Goal: Task Accomplishment & Management: Manage account settings

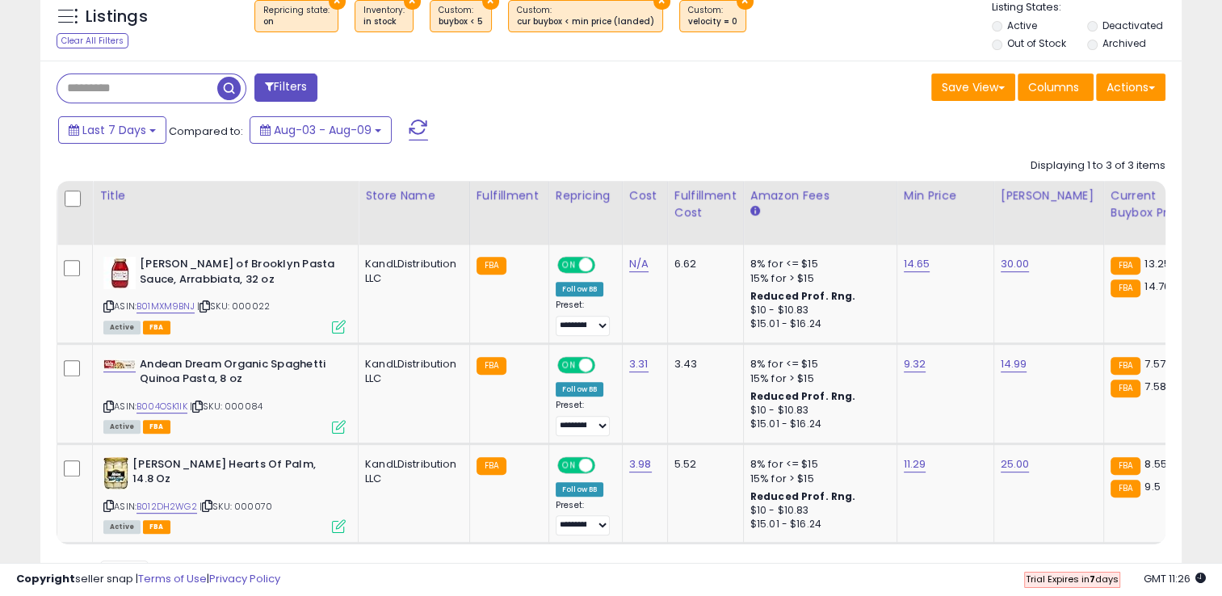
scroll to position [0, 6]
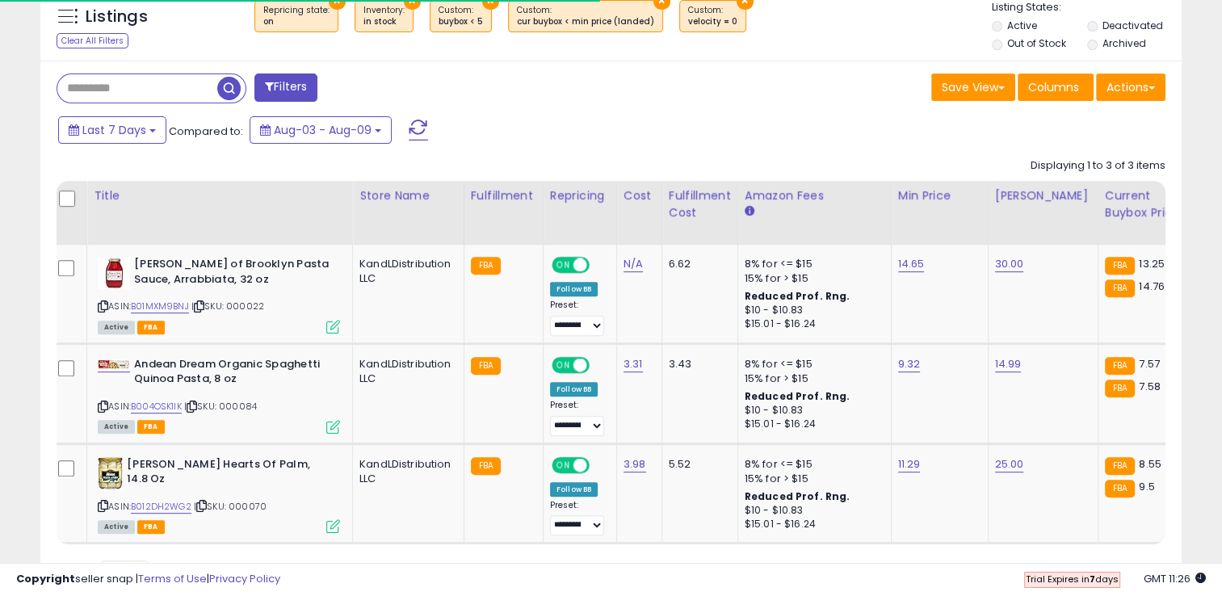
click at [162, 95] on input "text" at bounding box center [137, 88] width 160 height 28
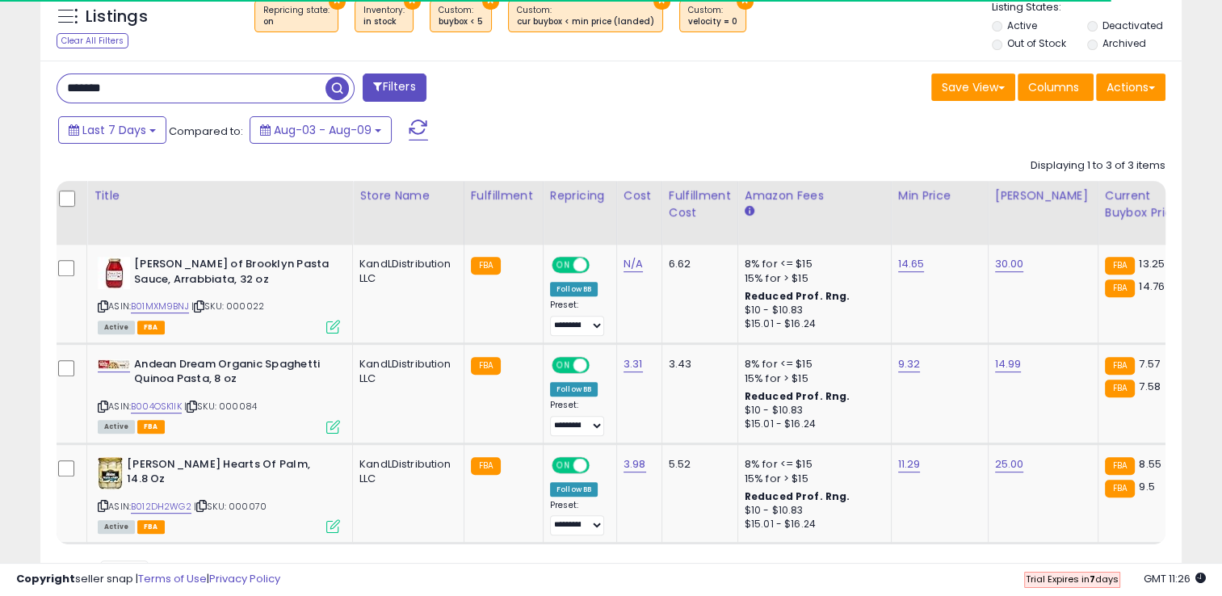
type input "*******"
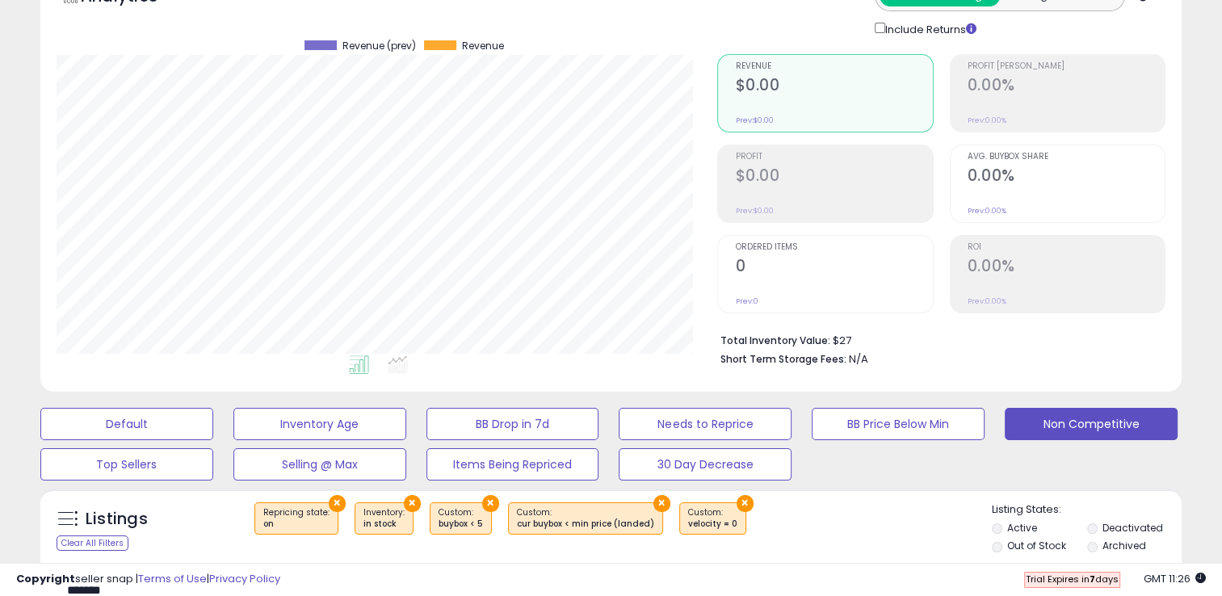
scroll to position [0, 0]
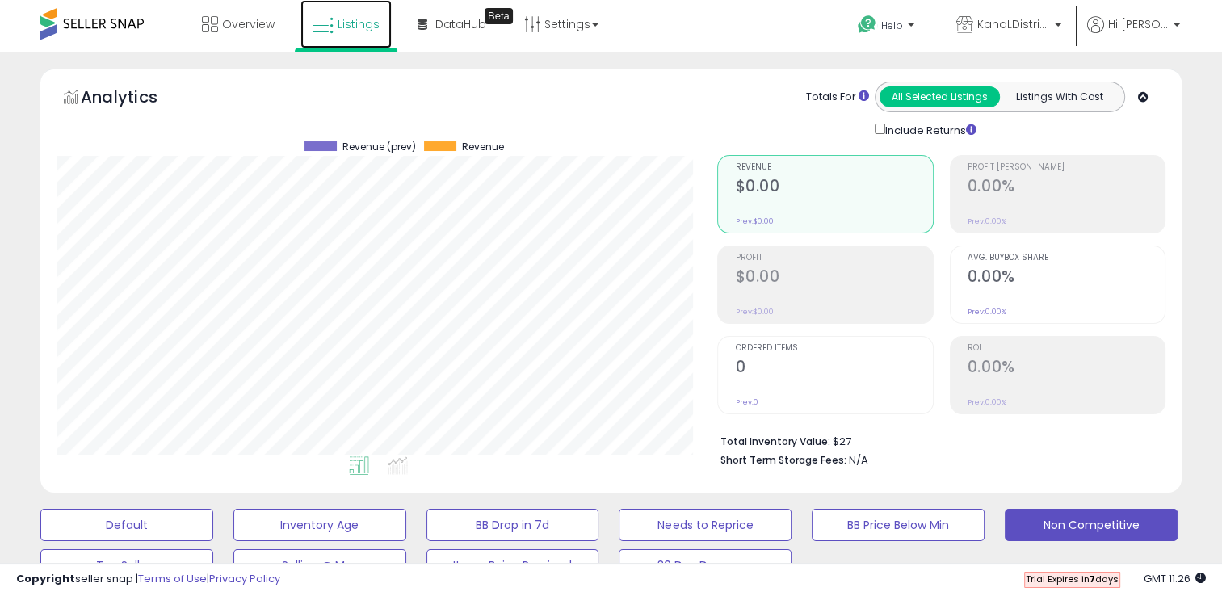
click at [334, 34] on link "Listings" at bounding box center [345, 24] width 91 height 48
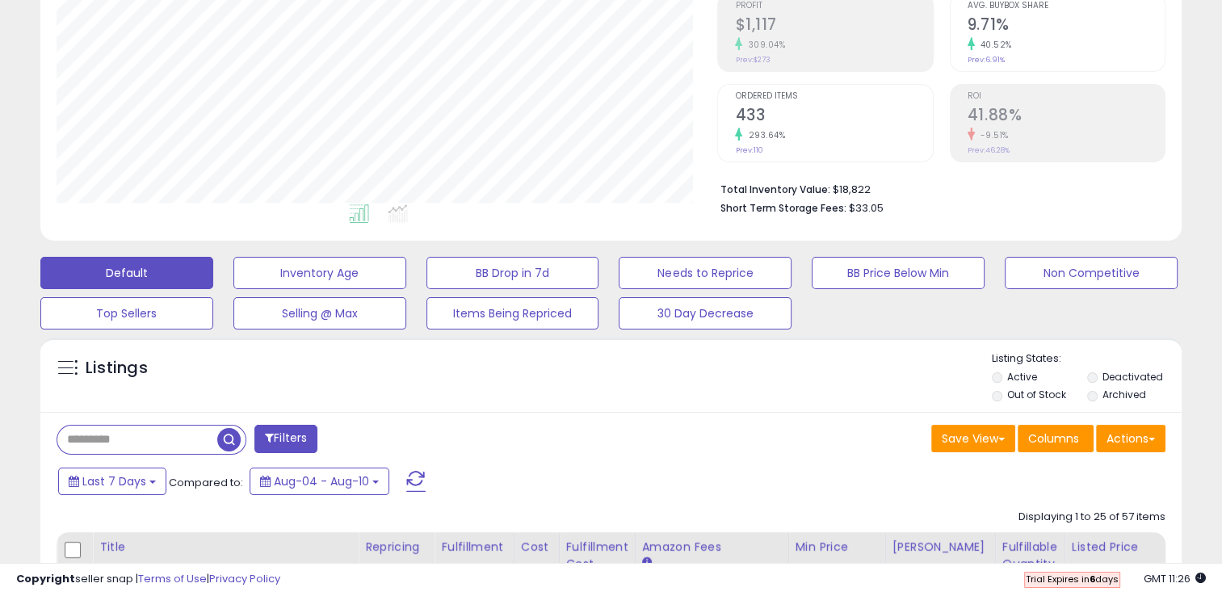
scroll to position [281, 0]
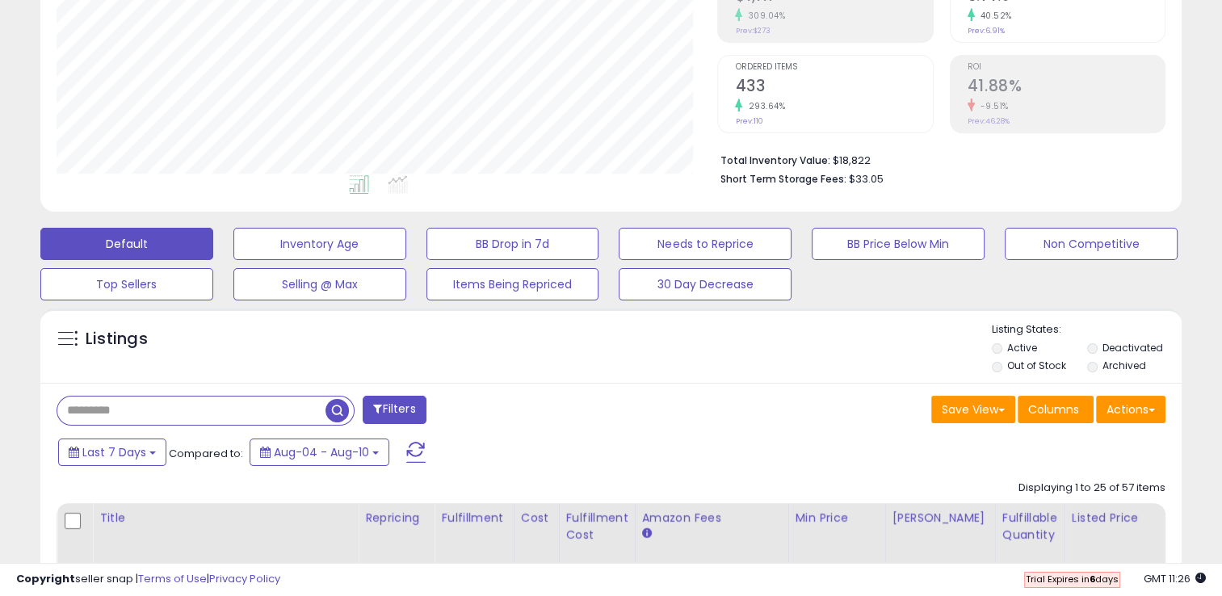
click at [178, 412] on input "text" at bounding box center [191, 411] width 268 height 28
type input "****"
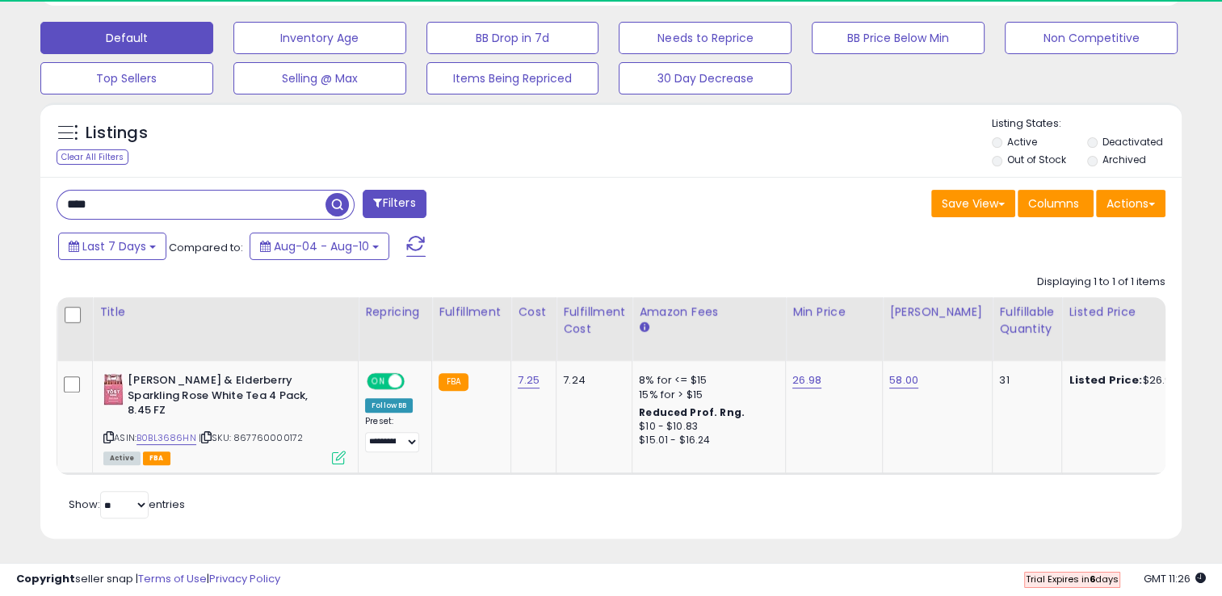
scroll to position [330, 661]
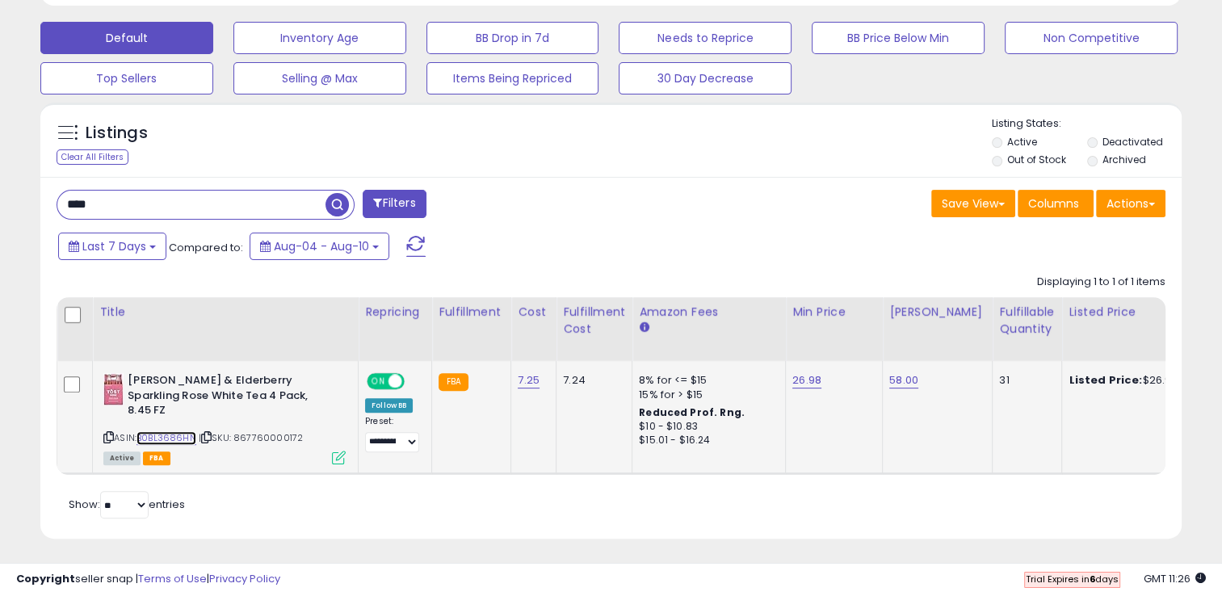
click at [183, 431] on link "B0BL3686HN" at bounding box center [167, 438] width 60 height 14
click at [174, 431] on link "B0BL3686HN" at bounding box center [167, 438] width 60 height 14
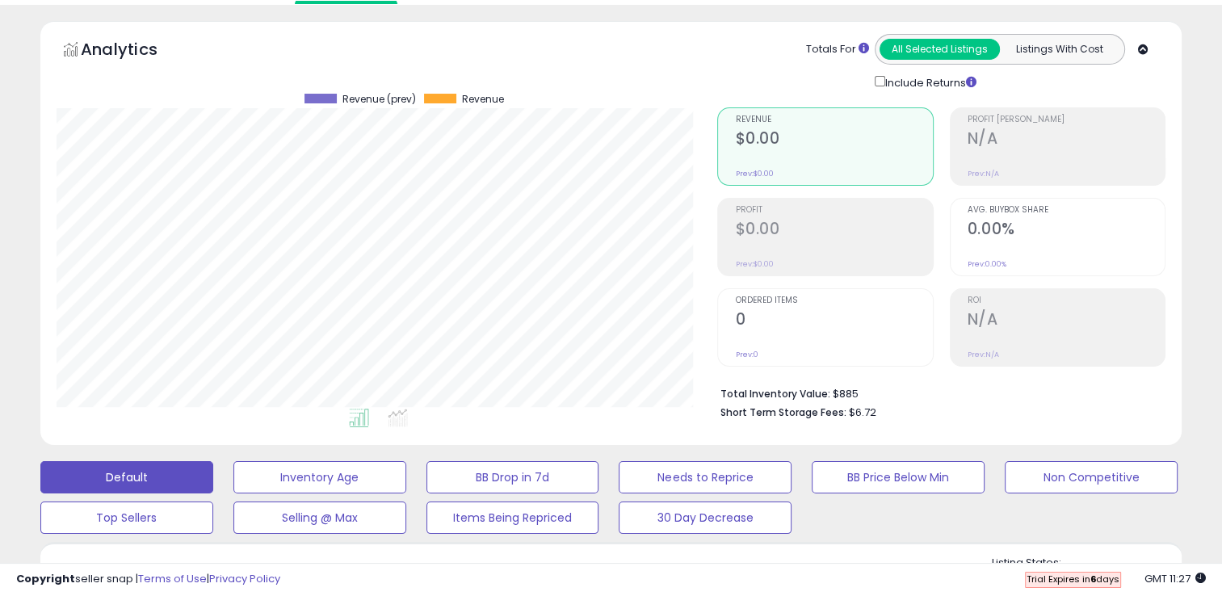
scroll to position [0, 0]
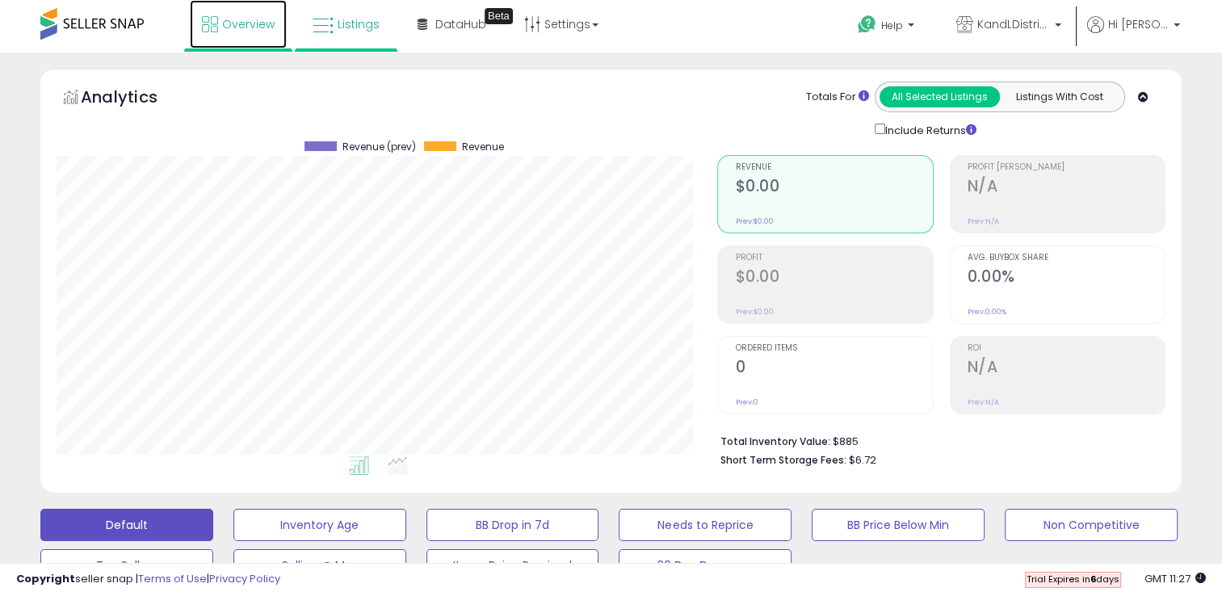
click at [226, 31] on span "Overview" at bounding box center [248, 24] width 53 height 16
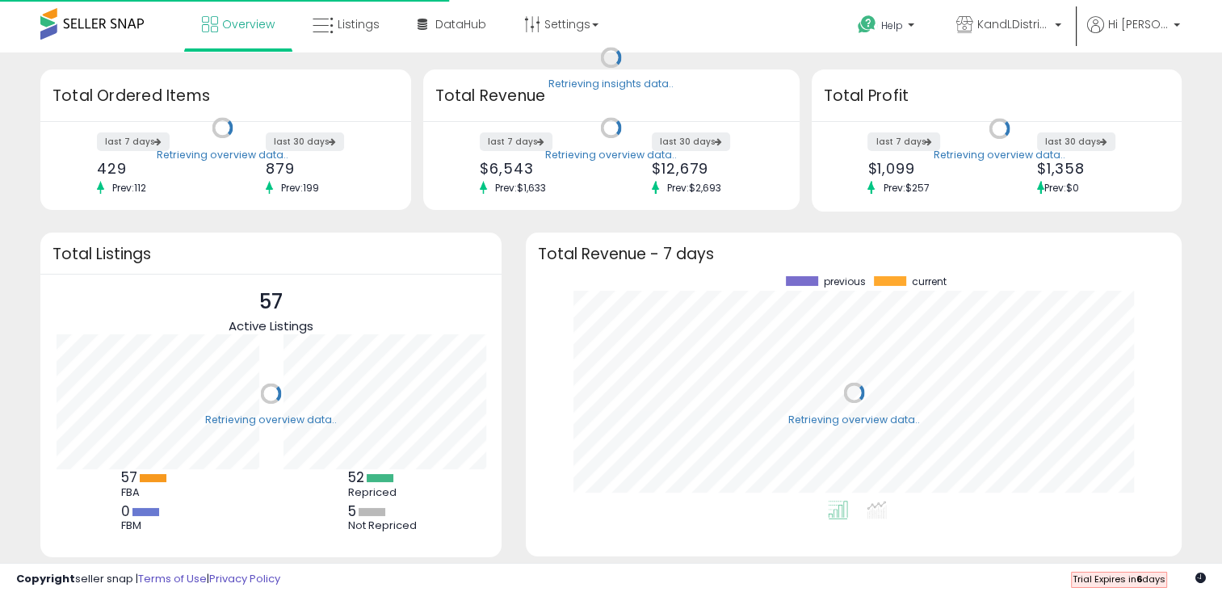
scroll to position [224, 623]
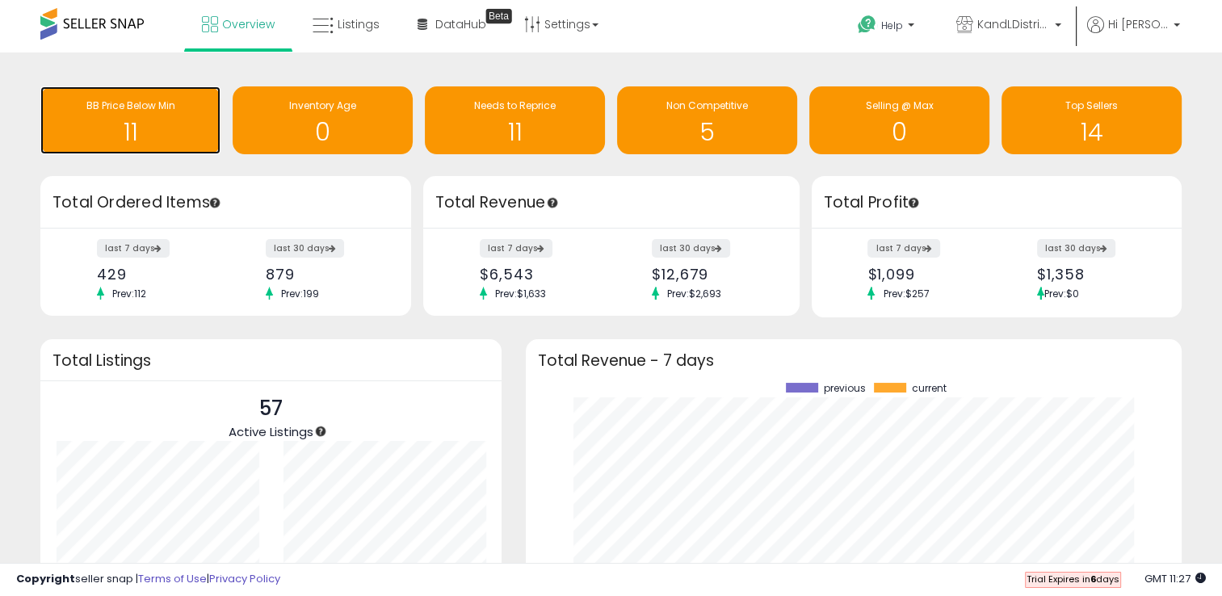
click at [166, 123] on h1 "11" at bounding box center [130, 132] width 164 height 27
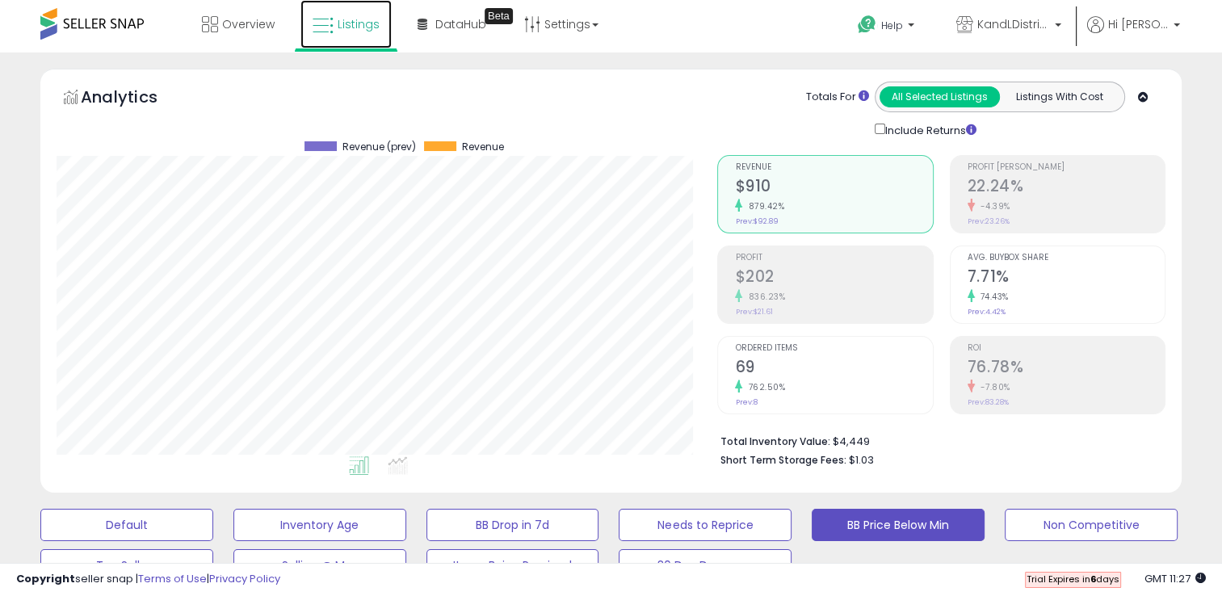
click at [346, 13] on link "Listings" at bounding box center [345, 24] width 91 height 48
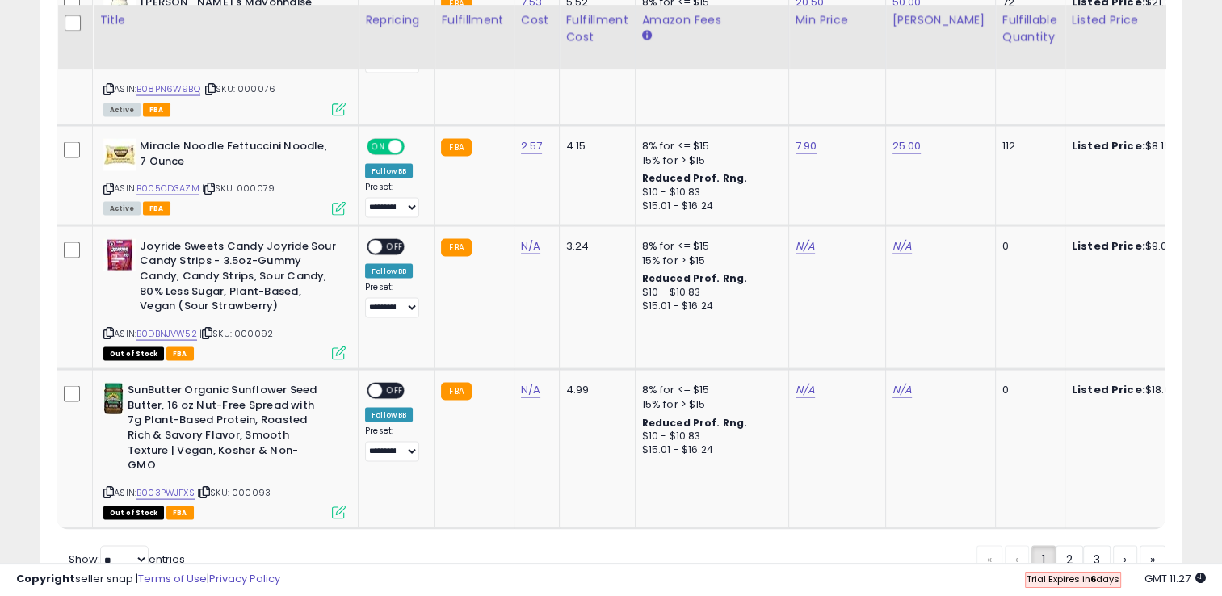
scroll to position [3238, 0]
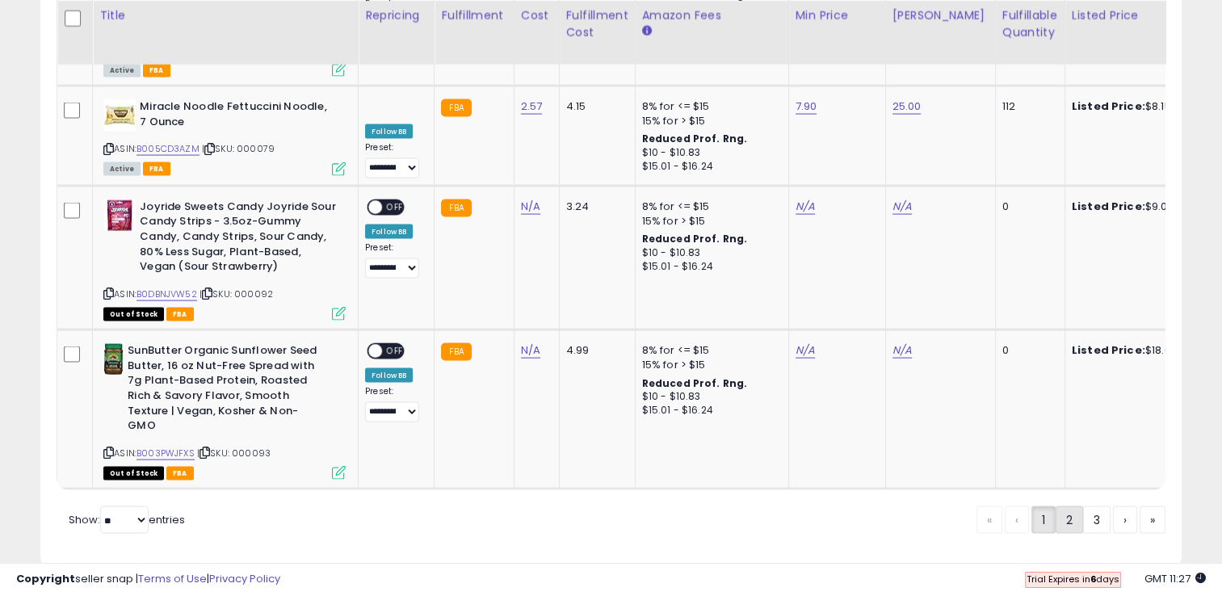
click at [1113, 506] on link "2" at bounding box center [1125, 519] width 24 height 27
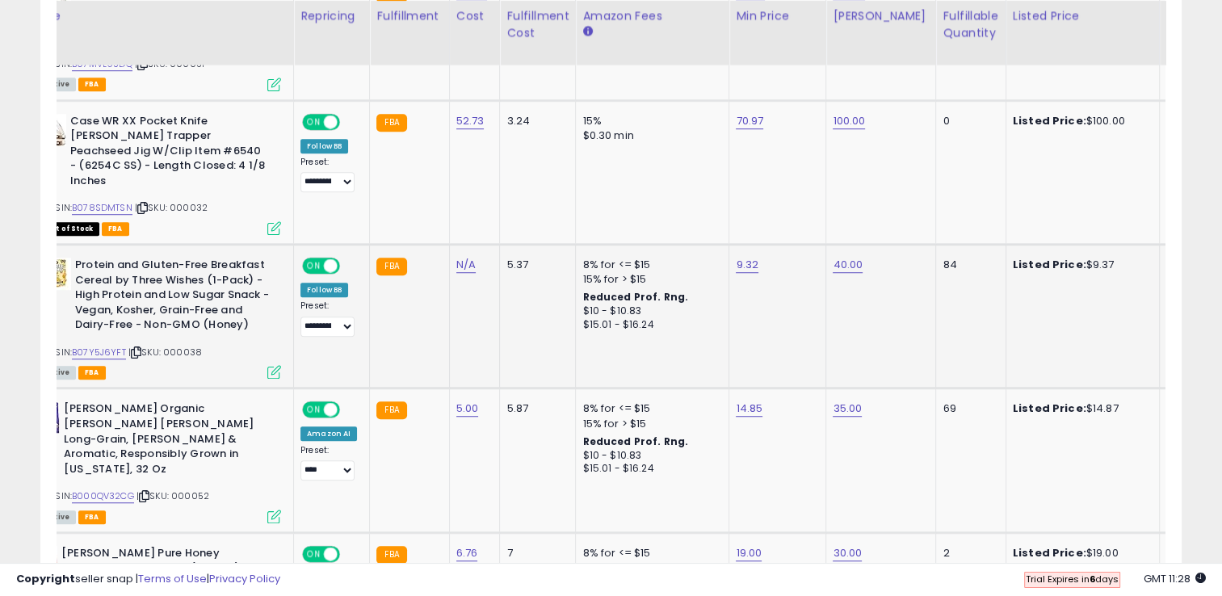
scroll to position [0, 48]
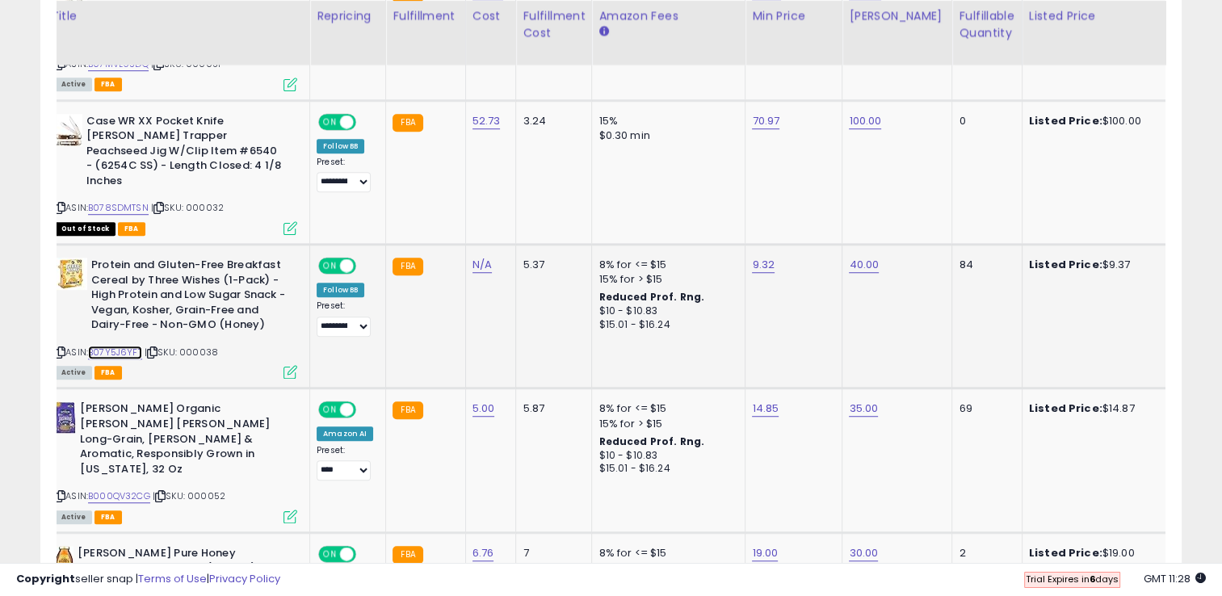
click at [116, 346] on link "B07Y5J6YFT" at bounding box center [115, 353] width 54 height 14
drag, startPoint x: 715, startPoint y: 212, endPoint x: 604, endPoint y: 196, distance: 111.7
type input "*****"
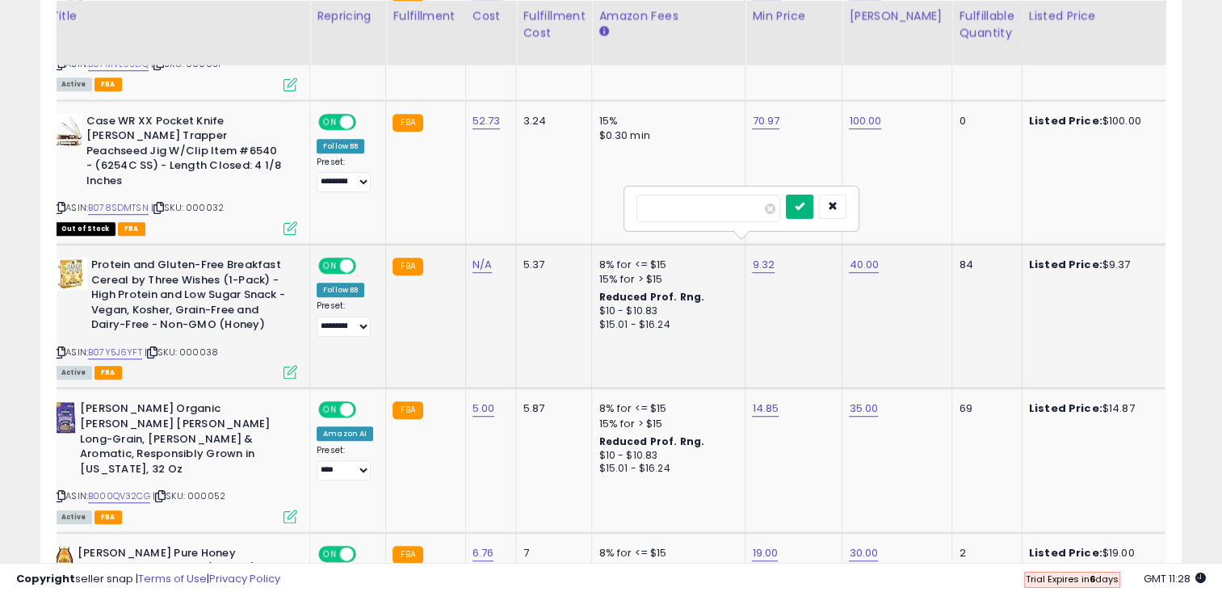
click at [813, 205] on button "submit" at bounding box center [799, 207] width 27 height 24
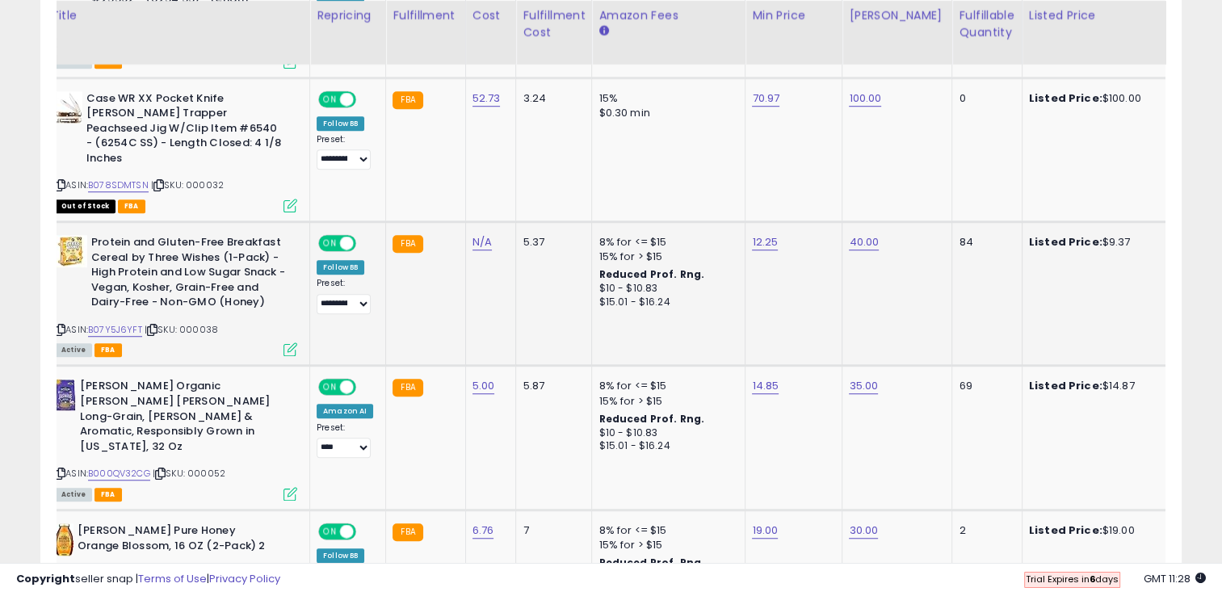
scroll to position [1099, 0]
click at [134, 467] on link "B000QV32CG" at bounding box center [119, 474] width 62 height 14
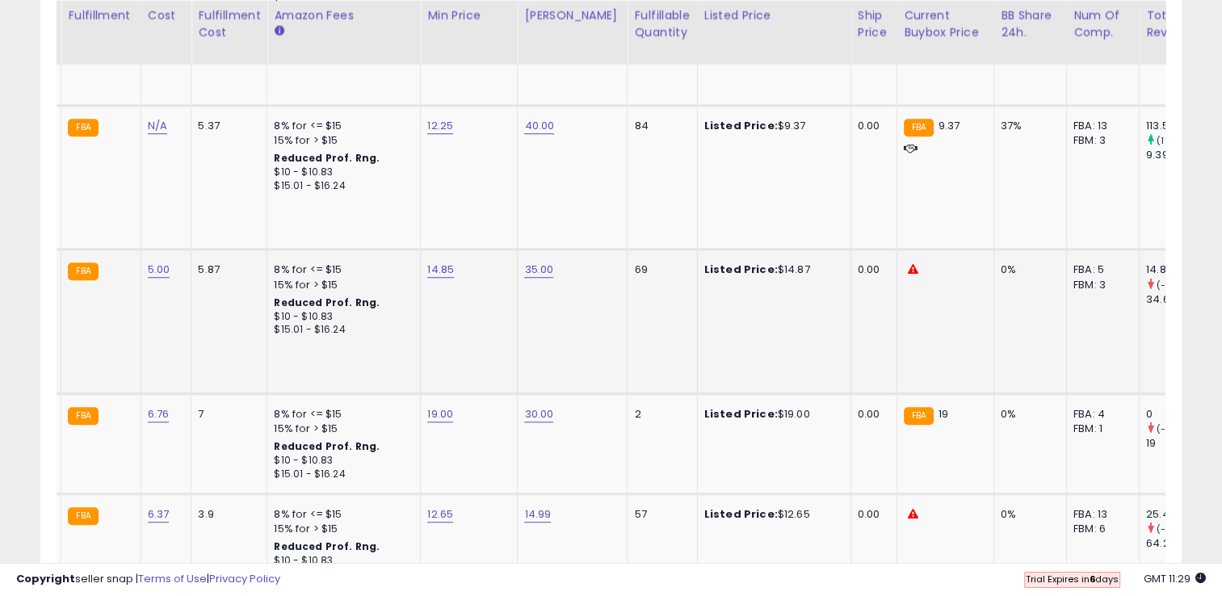
scroll to position [0, 36]
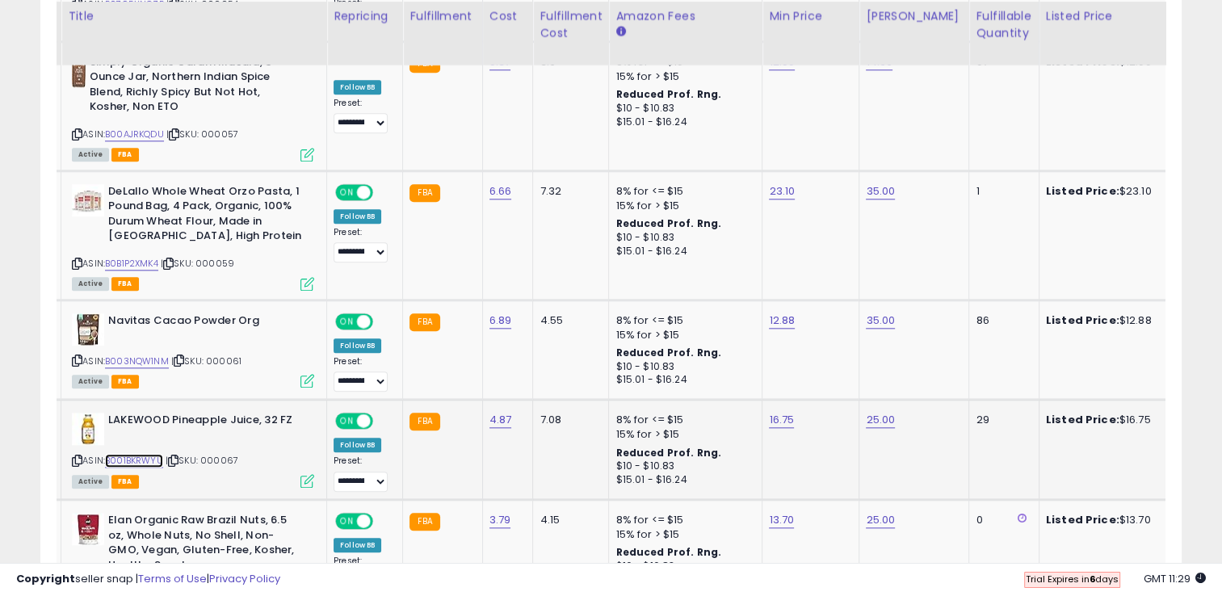
click at [133, 454] on link "B001BKRWYU" at bounding box center [134, 461] width 58 height 14
type input "*****"
click at [823, 344] on icon "submit" at bounding box center [818, 343] width 10 height 10
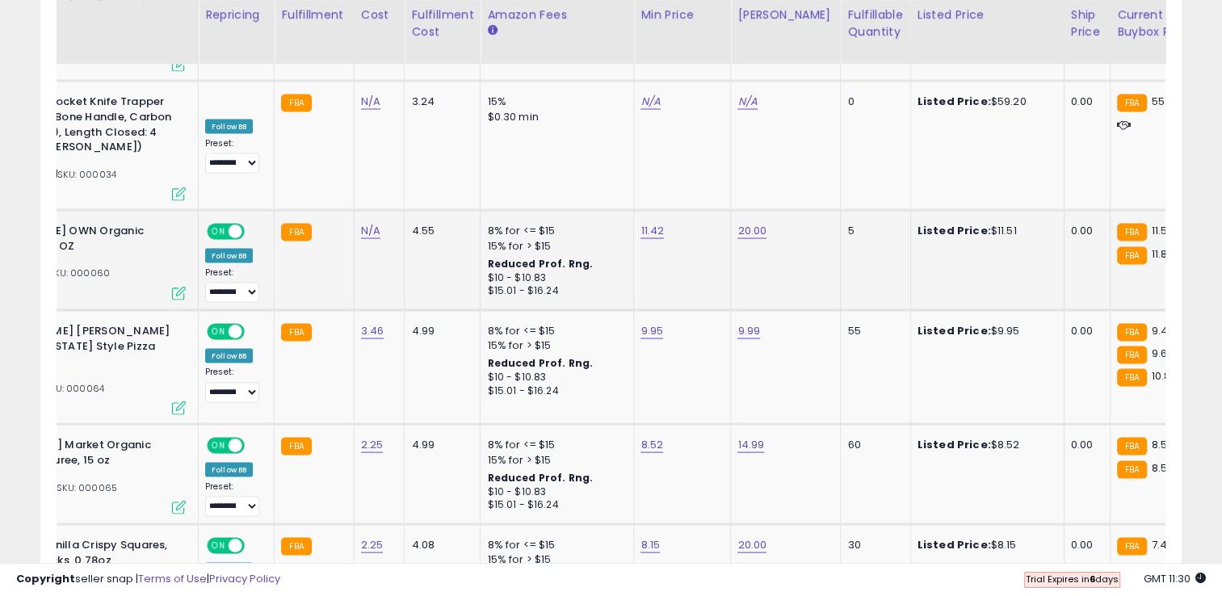
scroll to position [0, 184]
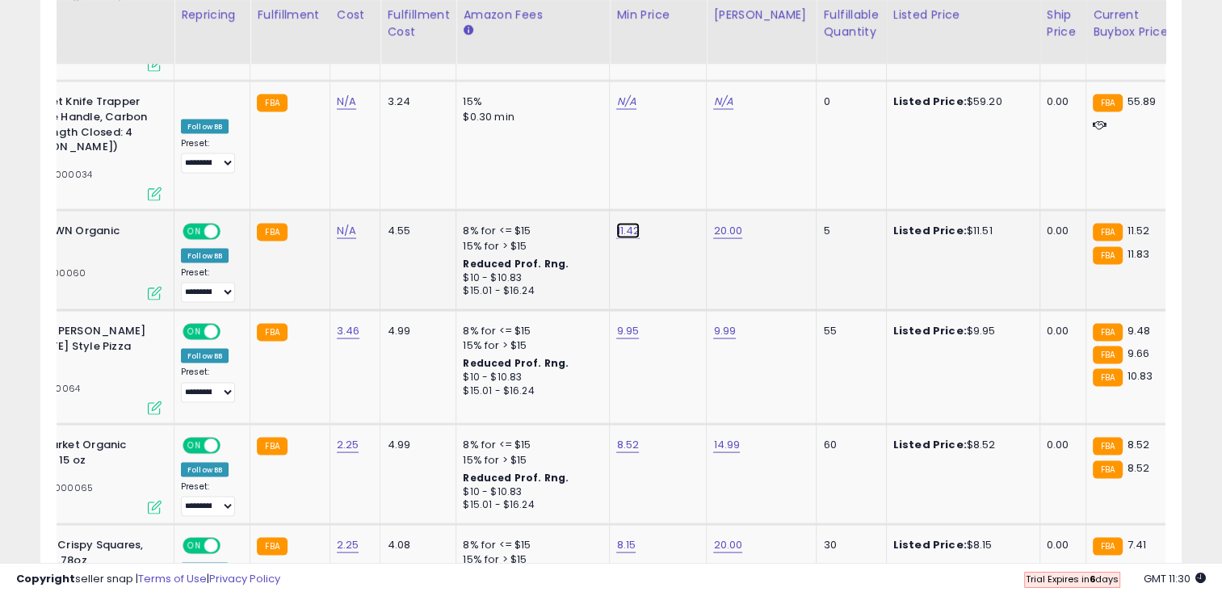
drag, startPoint x: 603, startPoint y: 148, endPoint x: 500, endPoint y: 153, distance: 102.7
click at [501, 153] on input "*****" at bounding box center [573, 147] width 144 height 27
click at [669, 147] on icon "submit" at bounding box center [664, 146] width 10 height 10
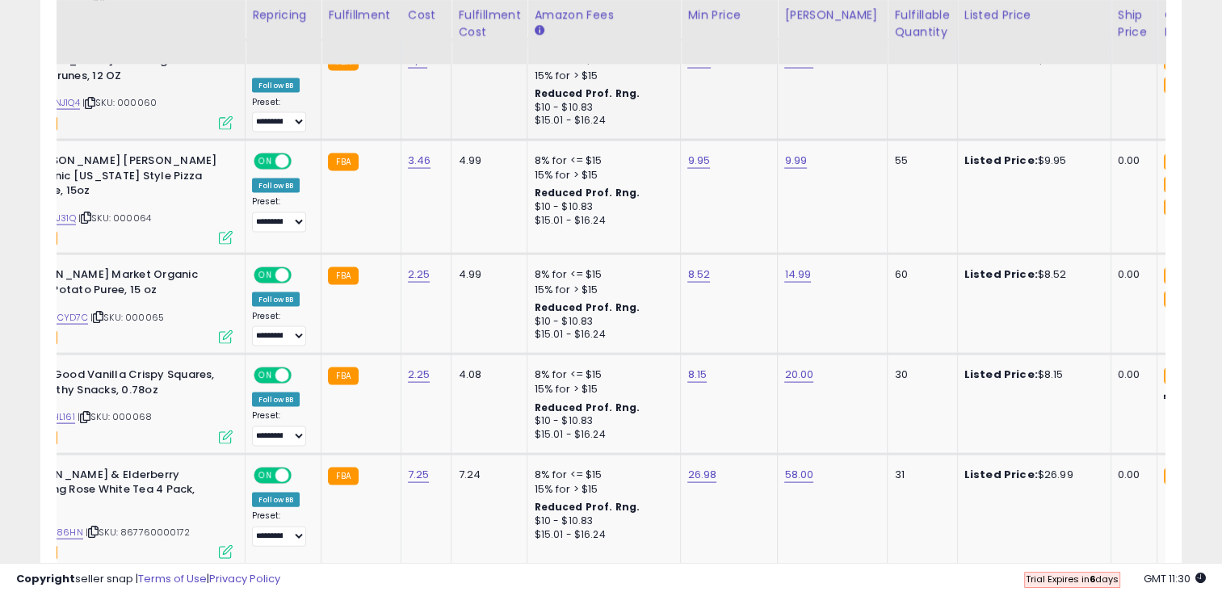
scroll to position [0, 103]
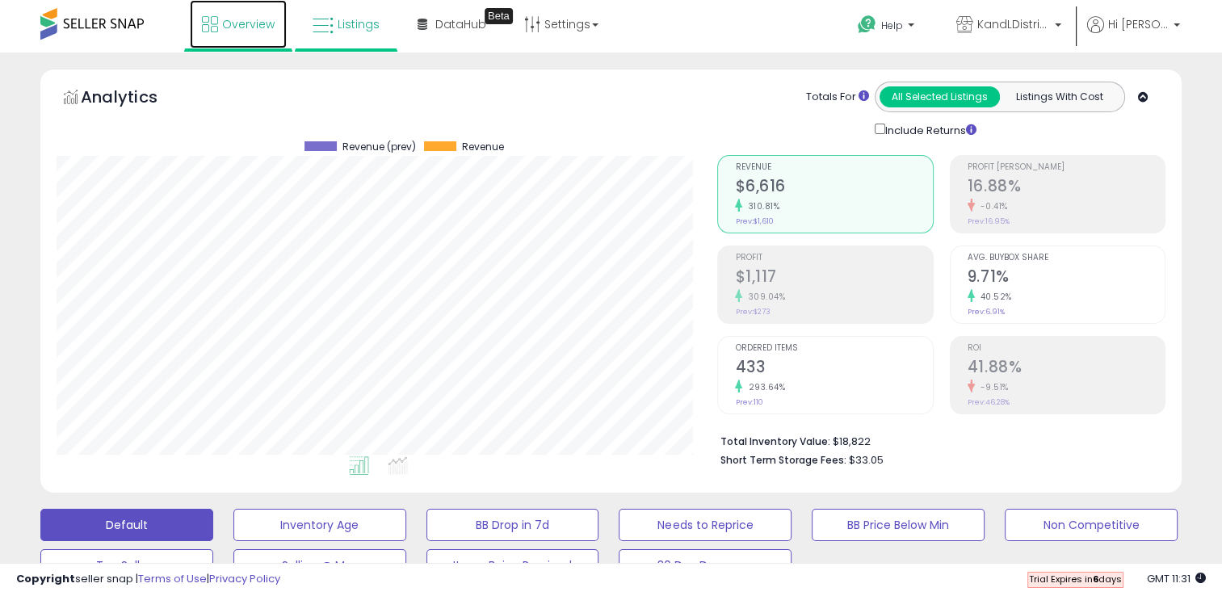
click at [238, 19] on span "Overview" at bounding box center [248, 24] width 53 height 16
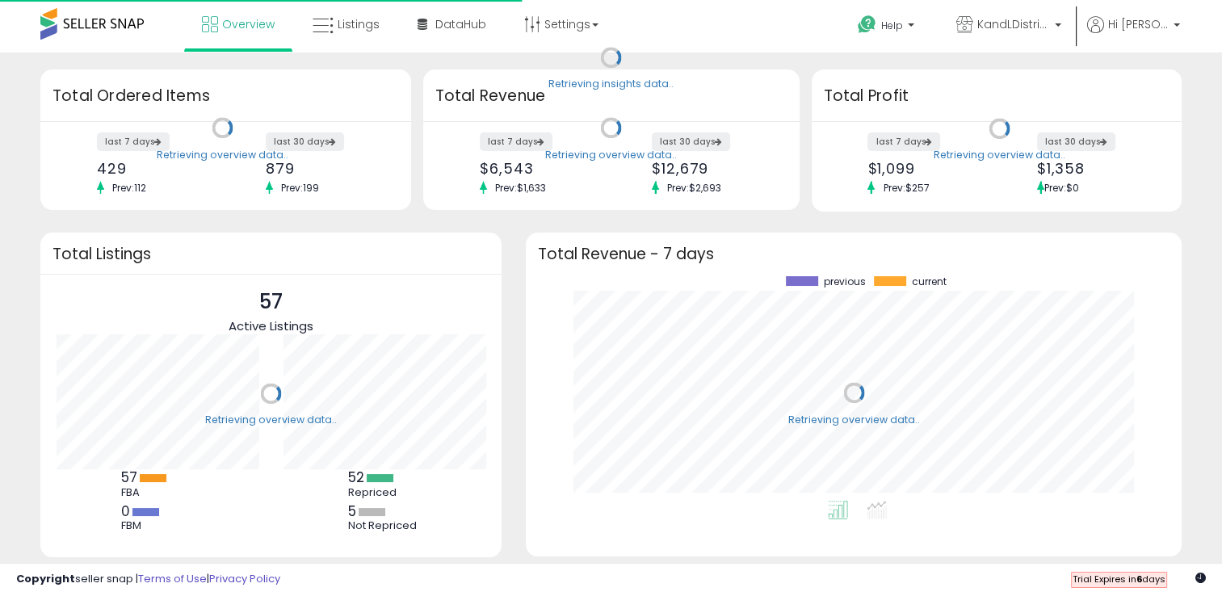
scroll to position [224, 623]
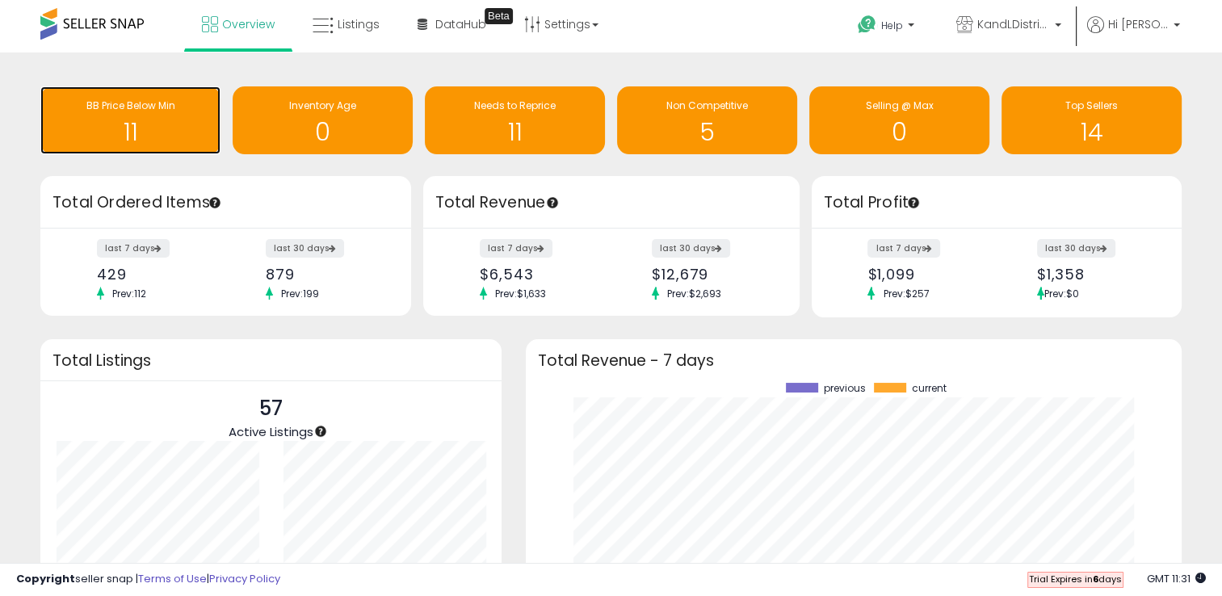
click at [166, 137] on h1 "11" at bounding box center [130, 132] width 164 height 27
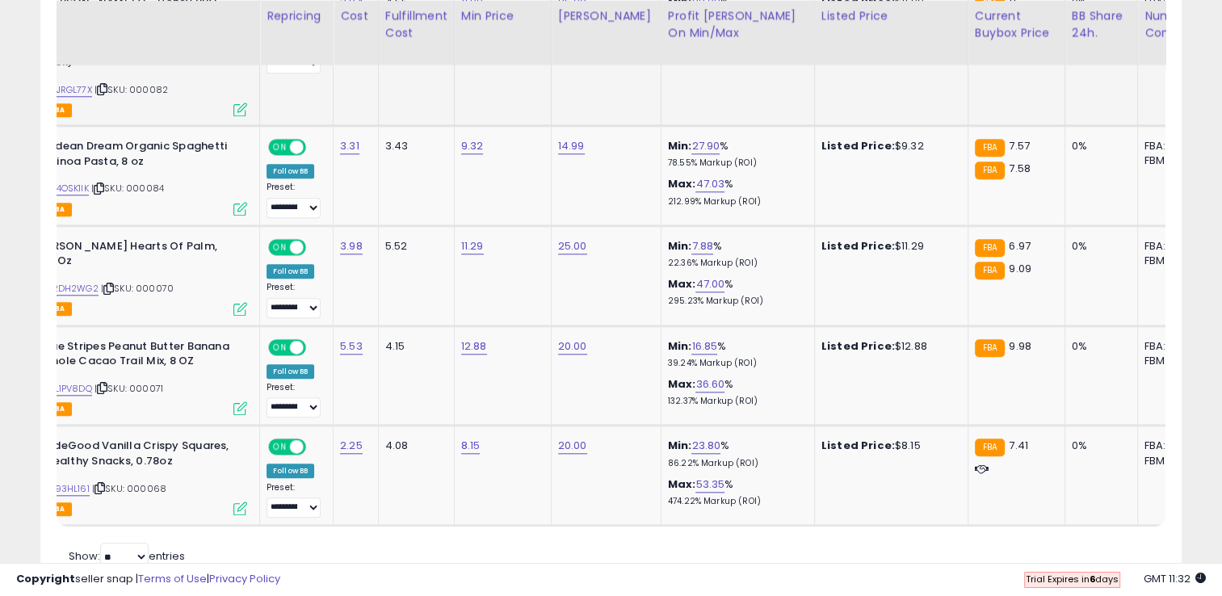
scroll to position [0, 78]
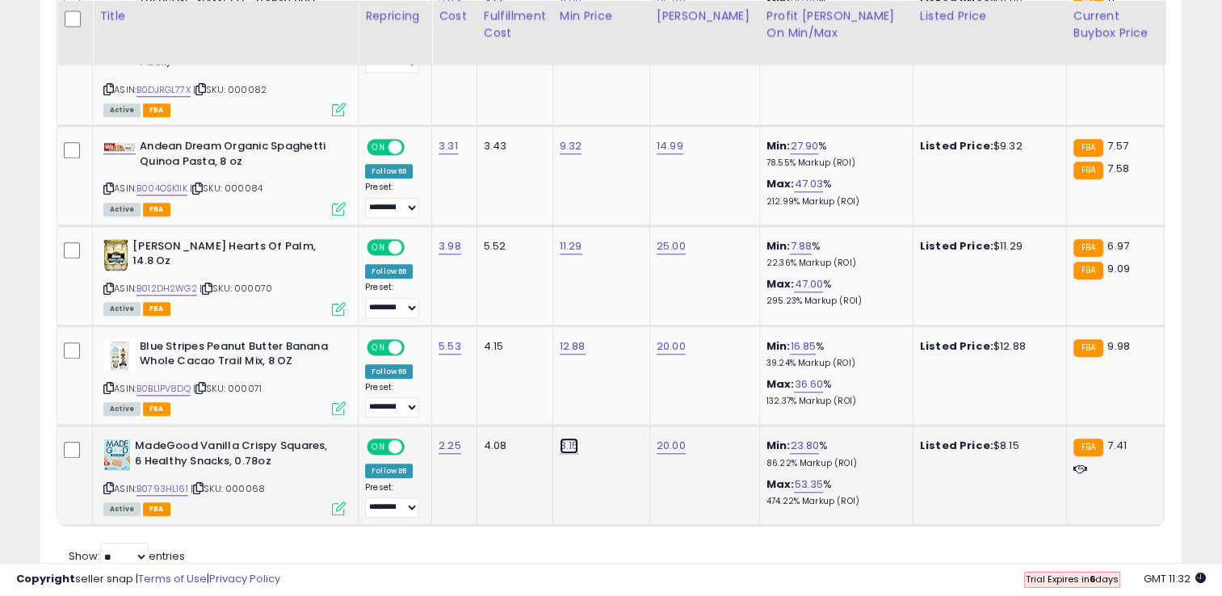
drag, startPoint x: 515, startPoint y: 389, endPoint x: 439, endPoint y: 388, distance: 76.8
click at [439, 388] on div "****" at bounding box center [552, 386] width 233 height 43
type input "****"
click at [624, 389] on button "submit" at bounding box center [610, 384] width 27 height 24
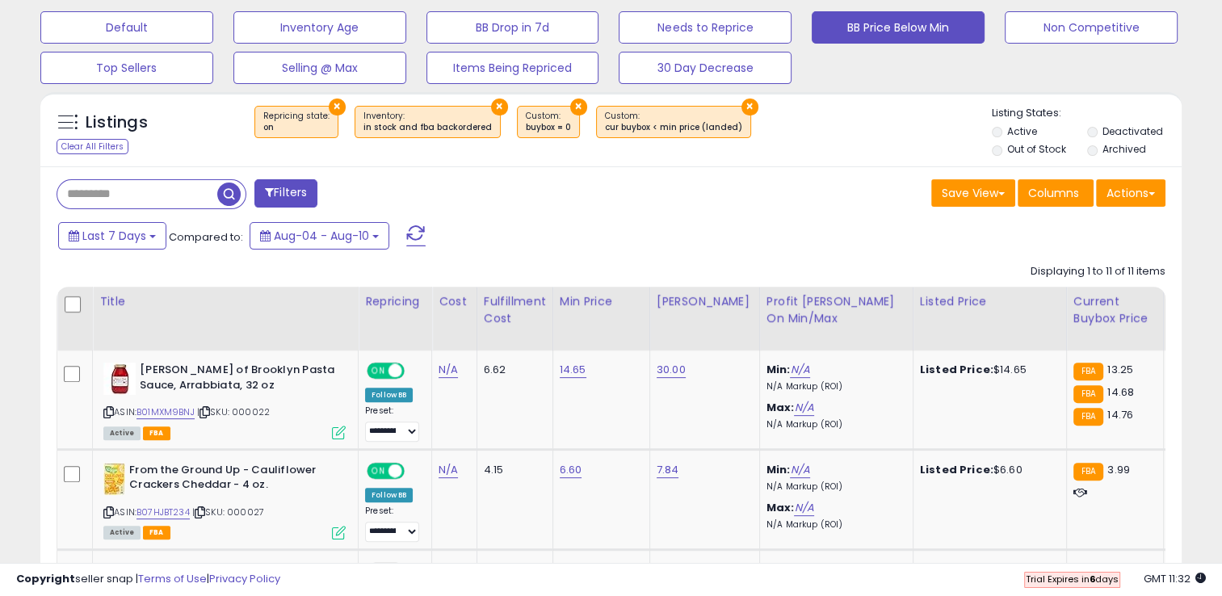
click at [413, 229] on span at bounding box center [415, 235] width 19 height 21
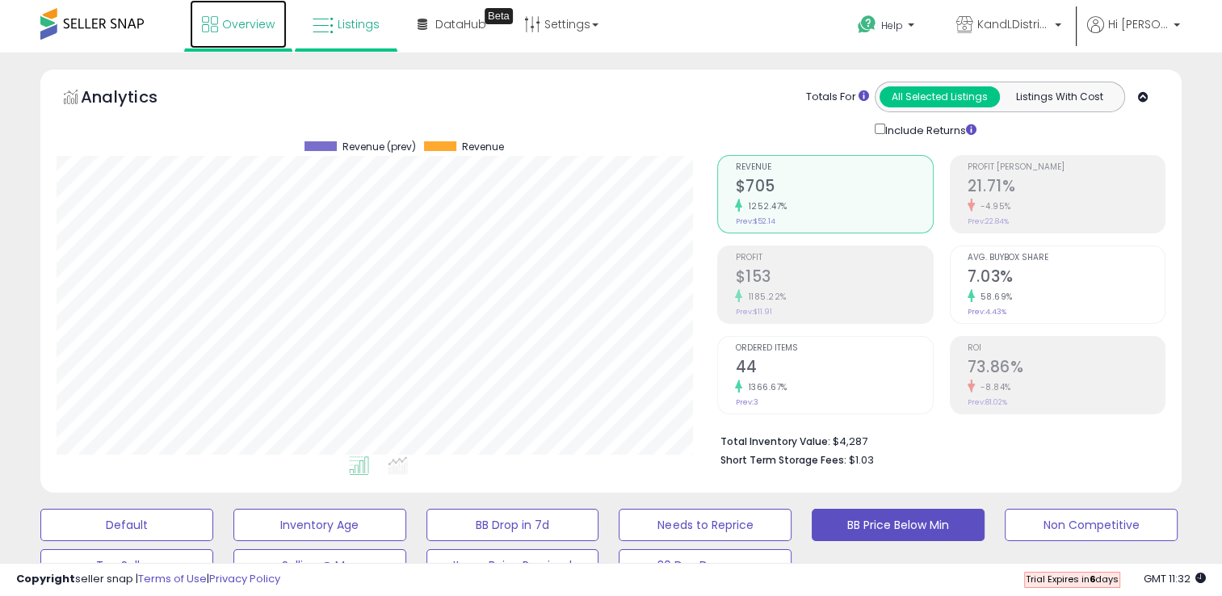
click at [233, 24] on span "Overview" at bounding box center [248, 24] width 53 height 16
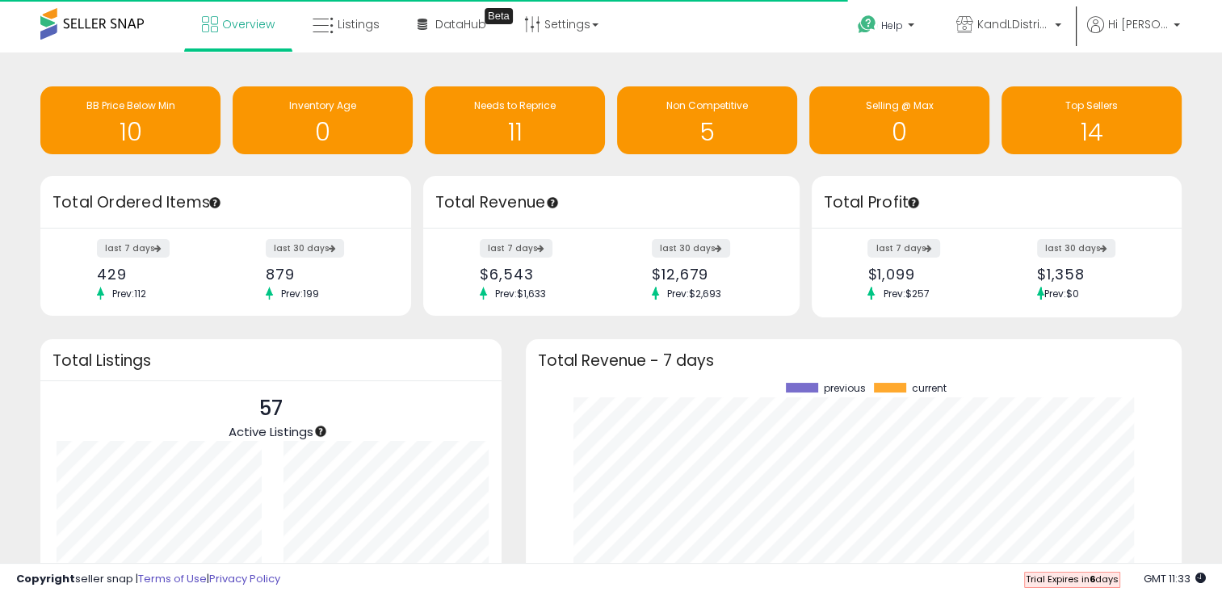
scroll to position [224, 623]
